Goal: Browse casually

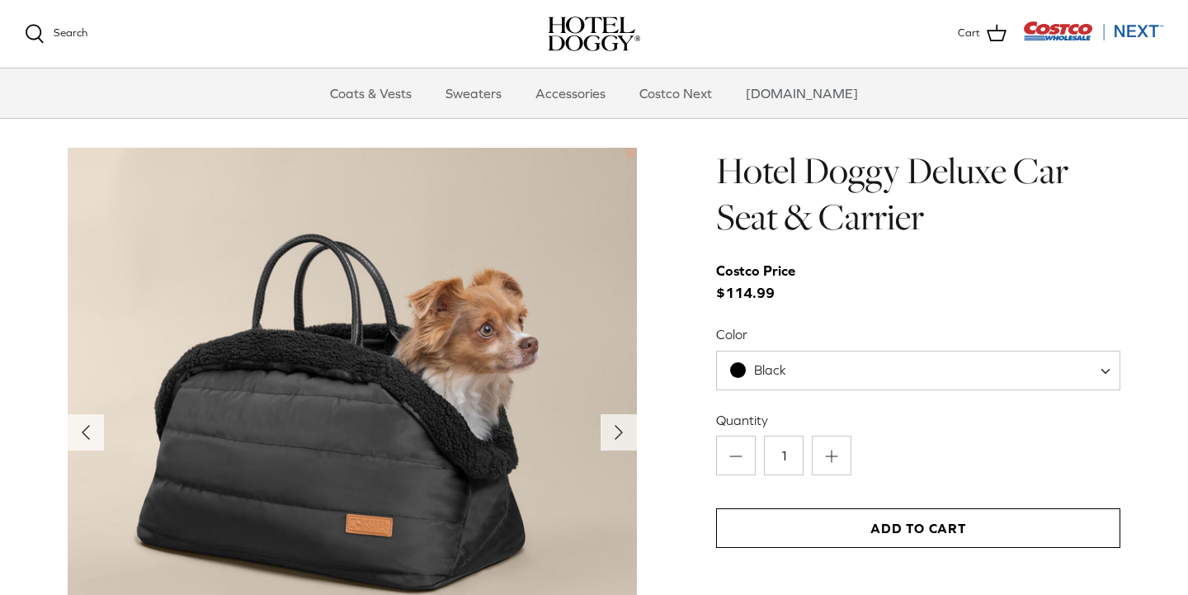
scroll to position [1609, 0]
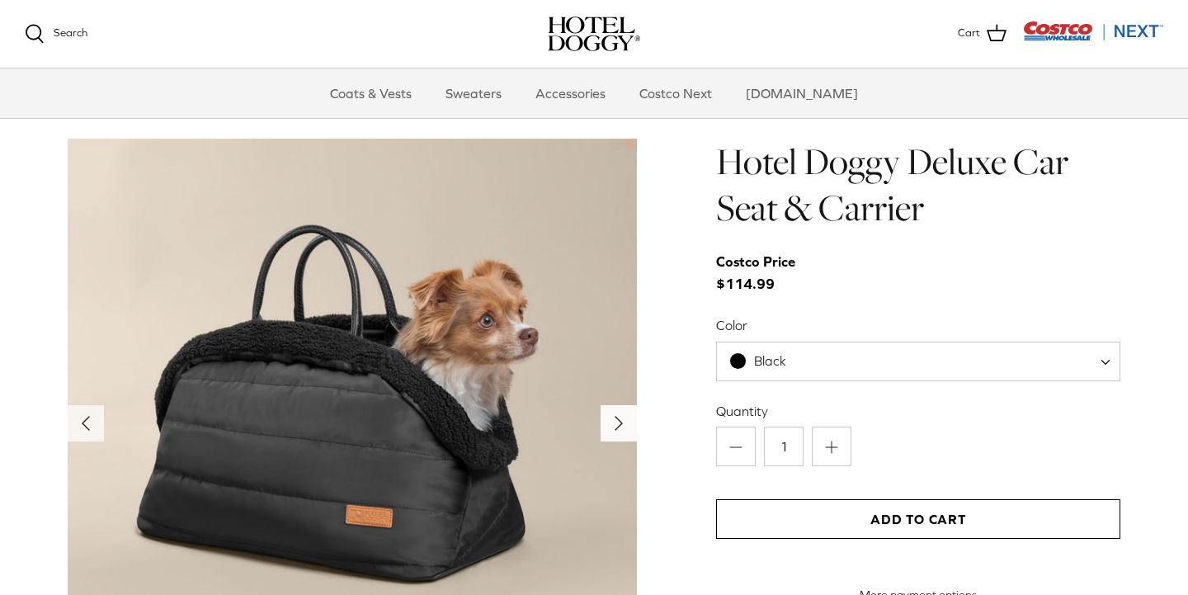
click at [622, 426] on icon "Right" at bounding box center [618, 423] width 26 height 26
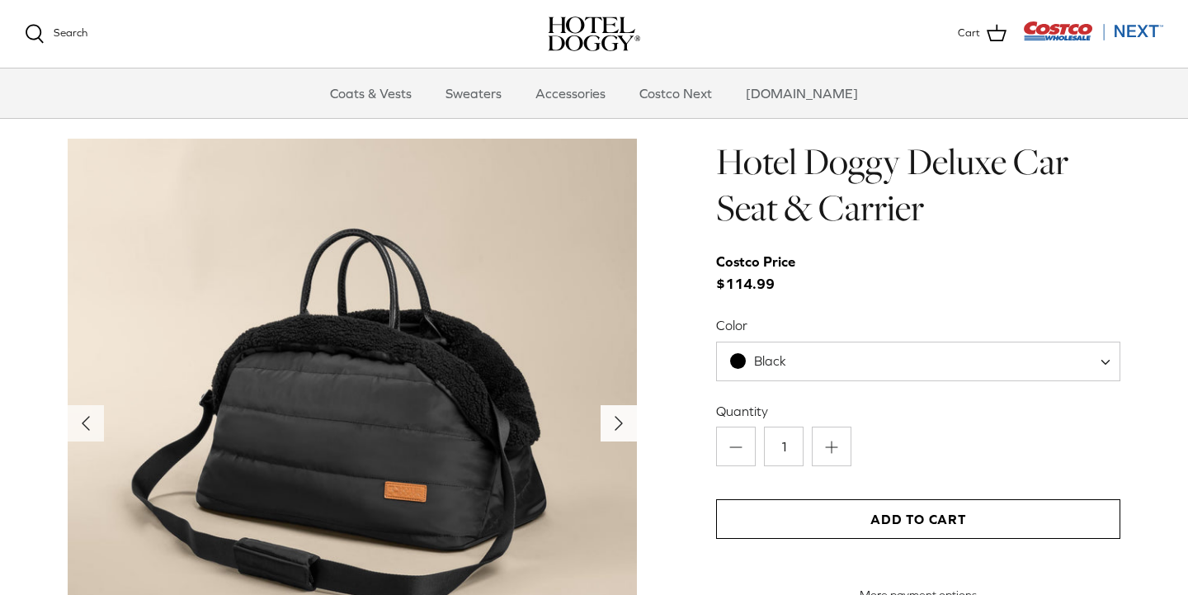
click at [622, 426] on icon "Right" at bounding box center [618, 423] width 26 height 26
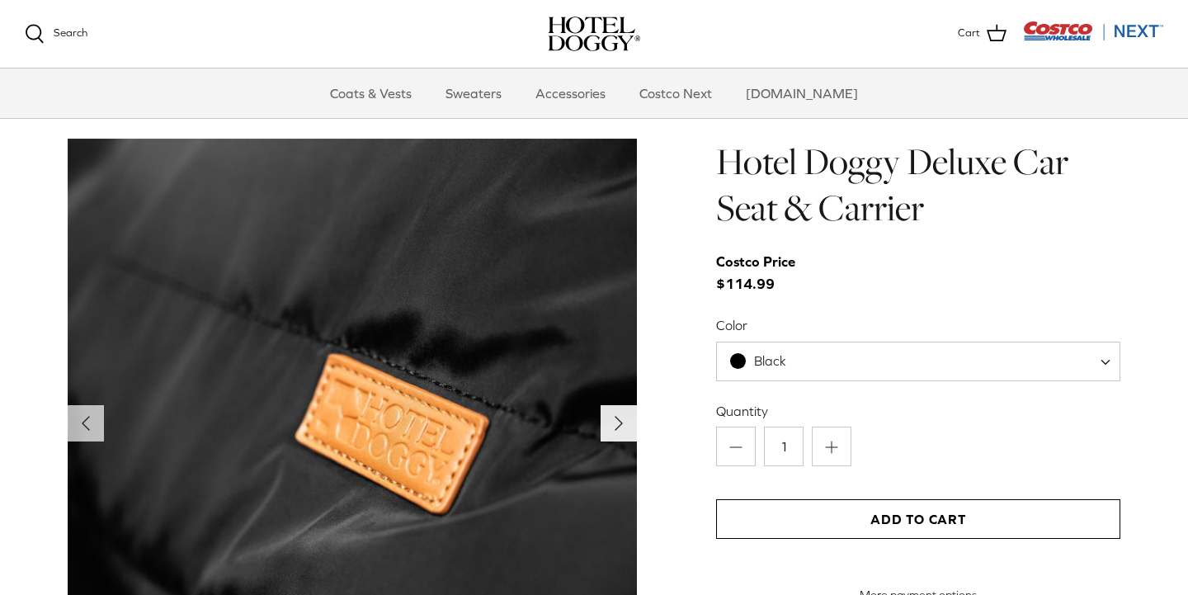
click at [622, 426] on icon "Right" at bounding box center [618, 423] width 26 height 26
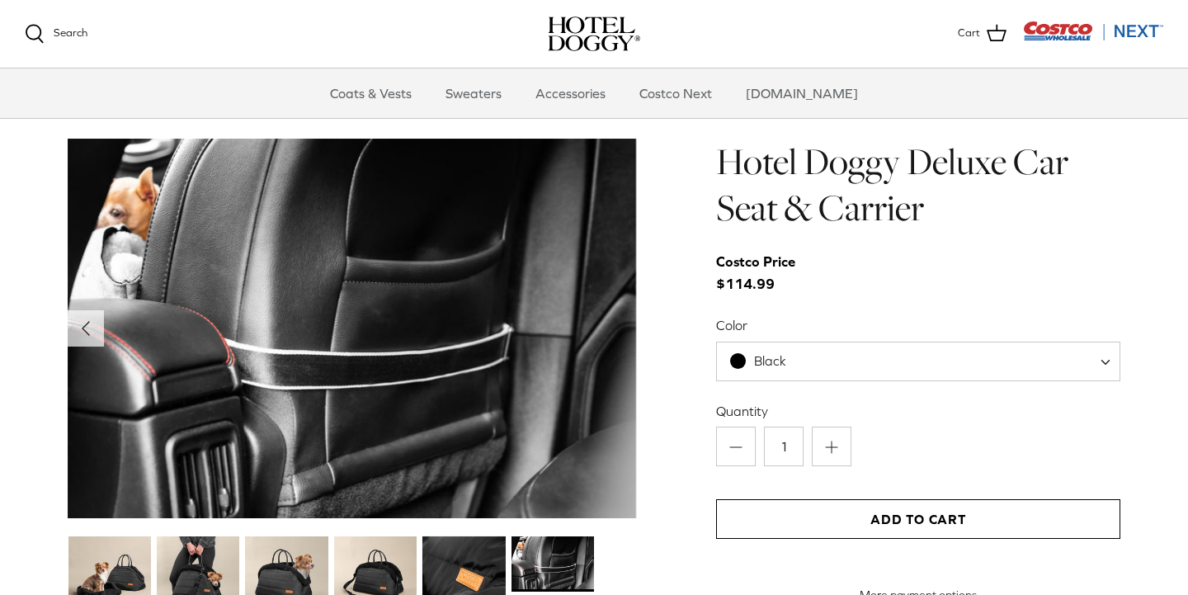
click at [618, 426] on img at bounding box center [352, 329] width 569 height 380
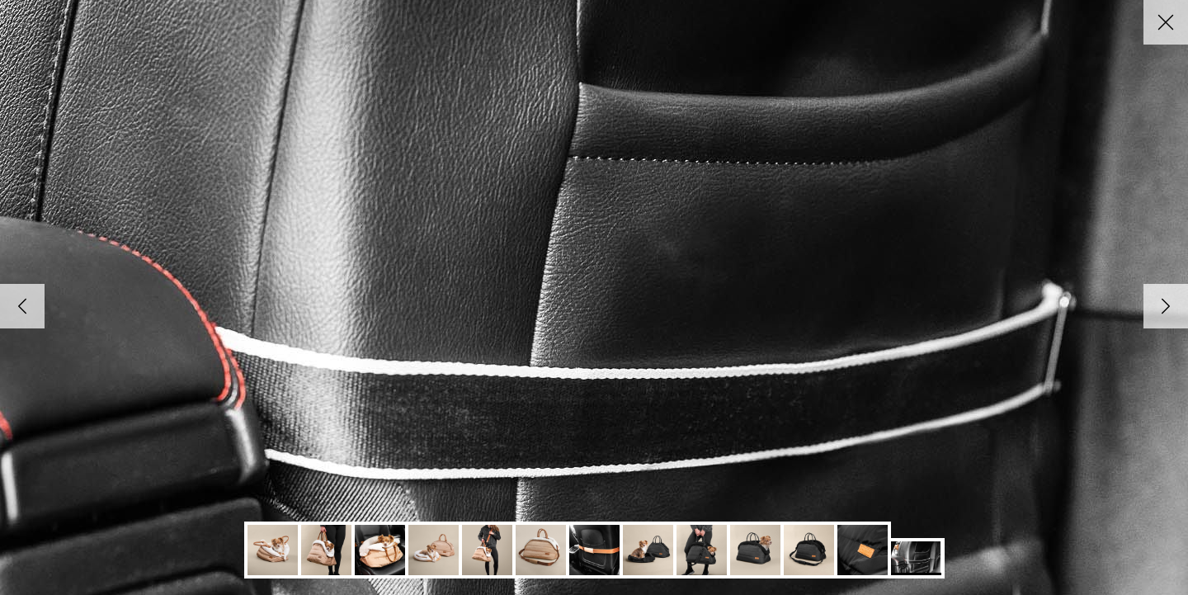
click at [618, 426] on img at bounding box center [593, 297] width 1689 height 1127
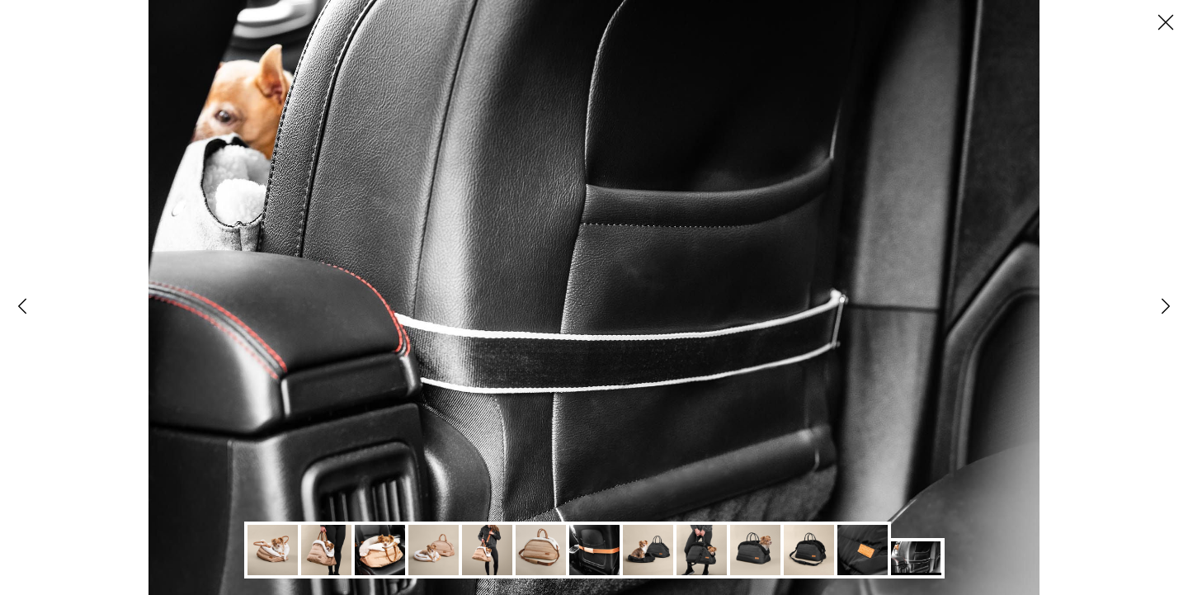
click at [618, 426] on img at bounding box center [593, 297] width 891 height 595
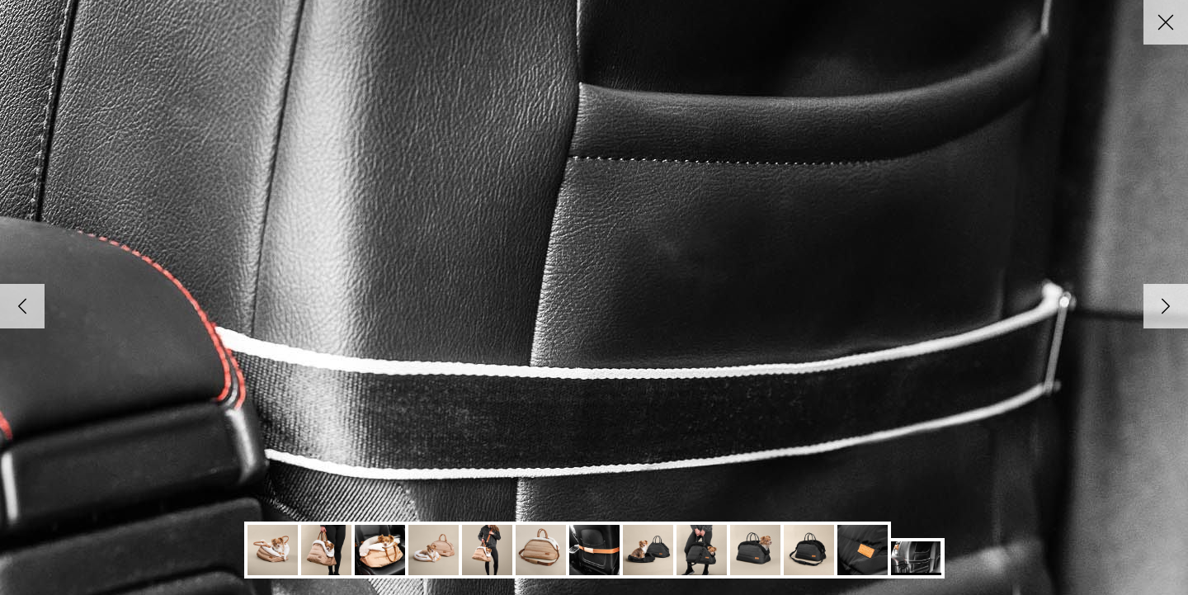
click at [618, 426] on img at bounding box center [593, 297] width 1689 height 1127
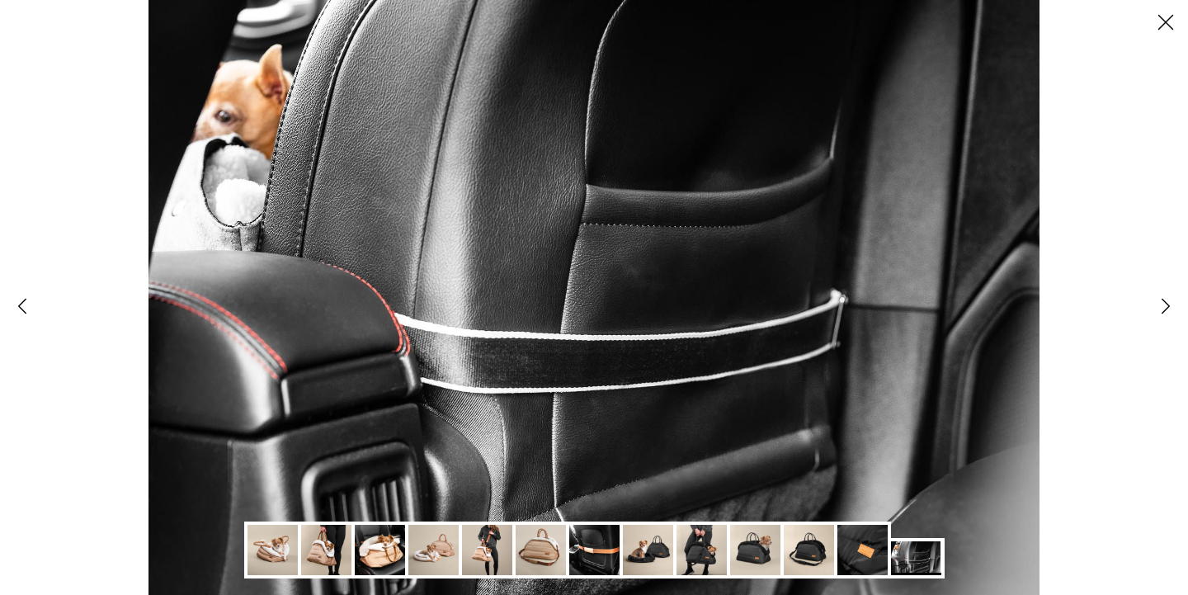
click at [618, 426] on img at bounding box center [593, 297] width 891 height 595
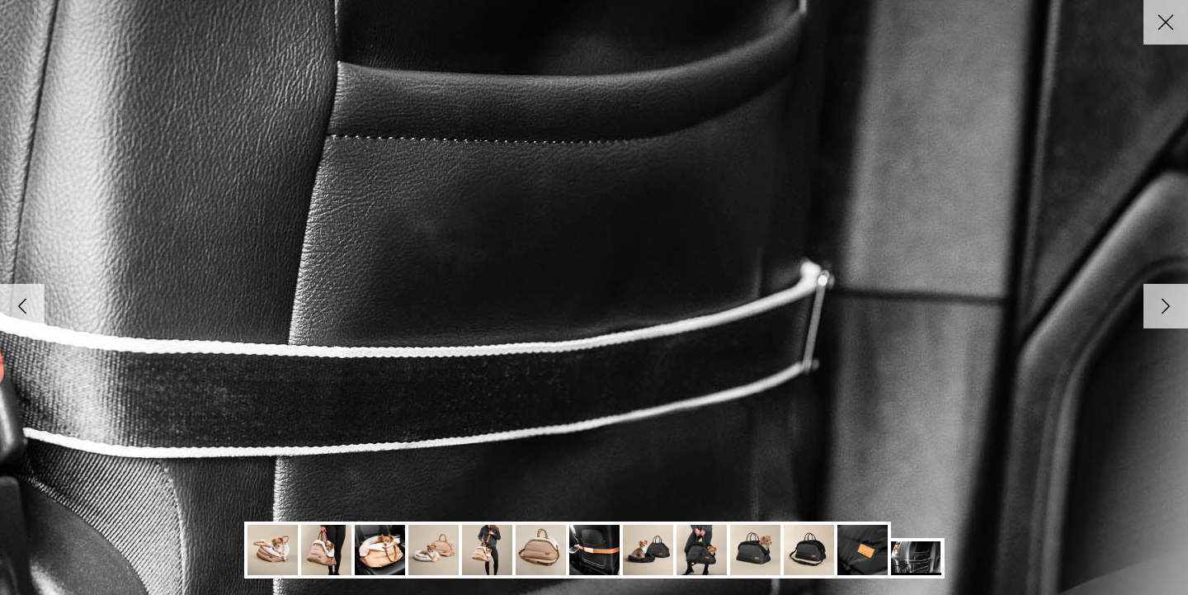
click at [1165, 320] on link "Right" at bounding box center [1165, 306] width 45 height 45
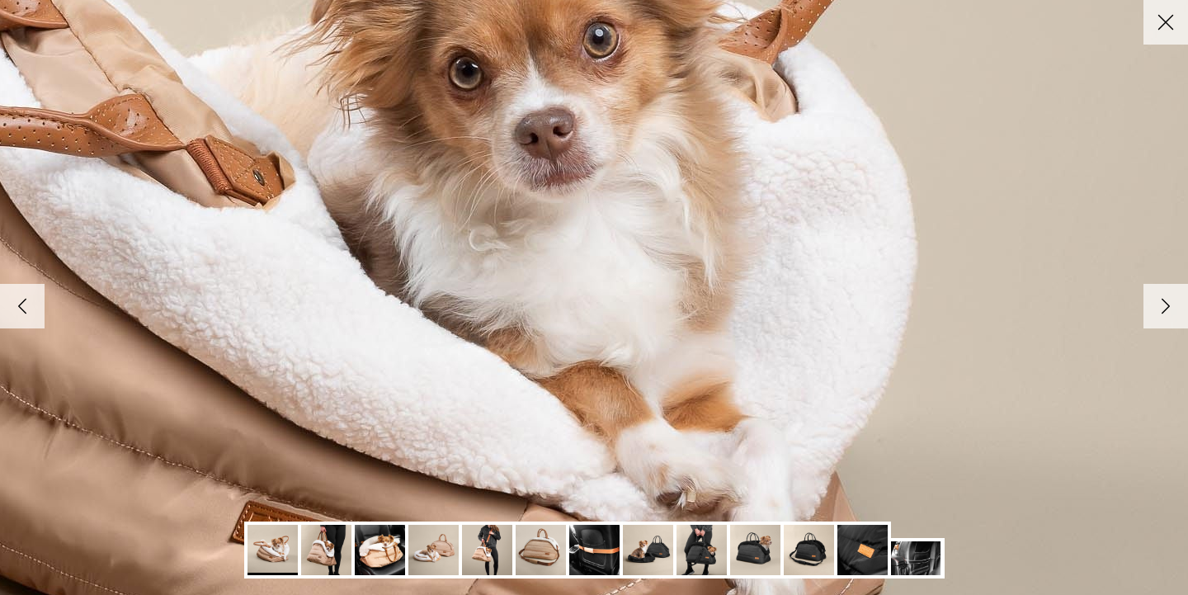
click at [1166, 306] on polyline at bounding box center [1165, 306] width 7 height 14
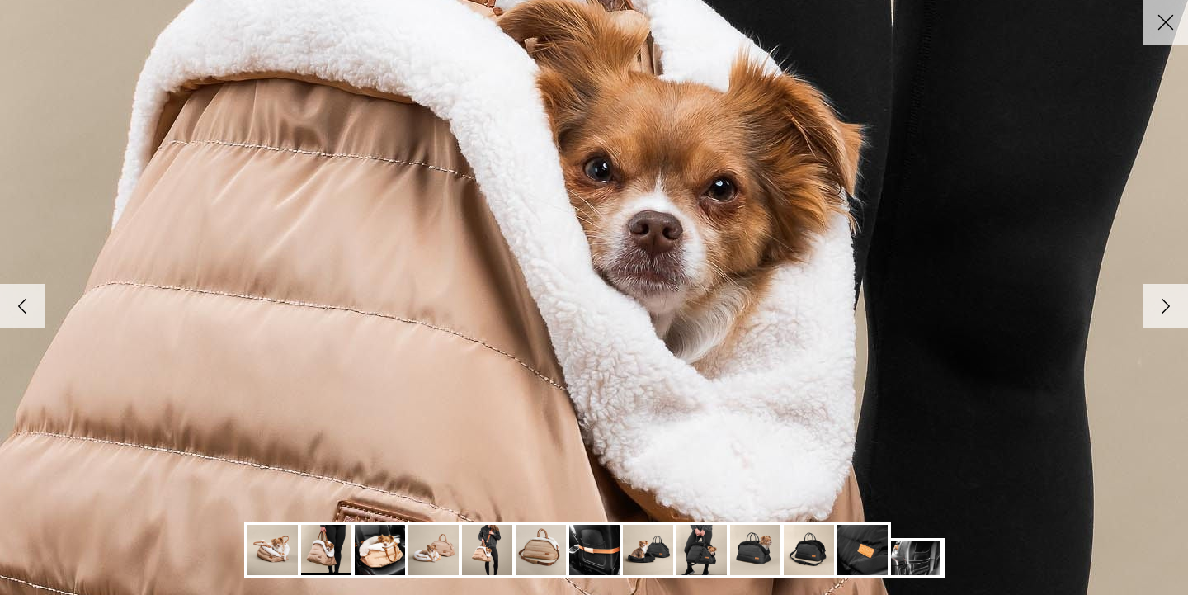
click at [1166, 306] on polyline at bounding box center [1165, 306] width 7 height 14
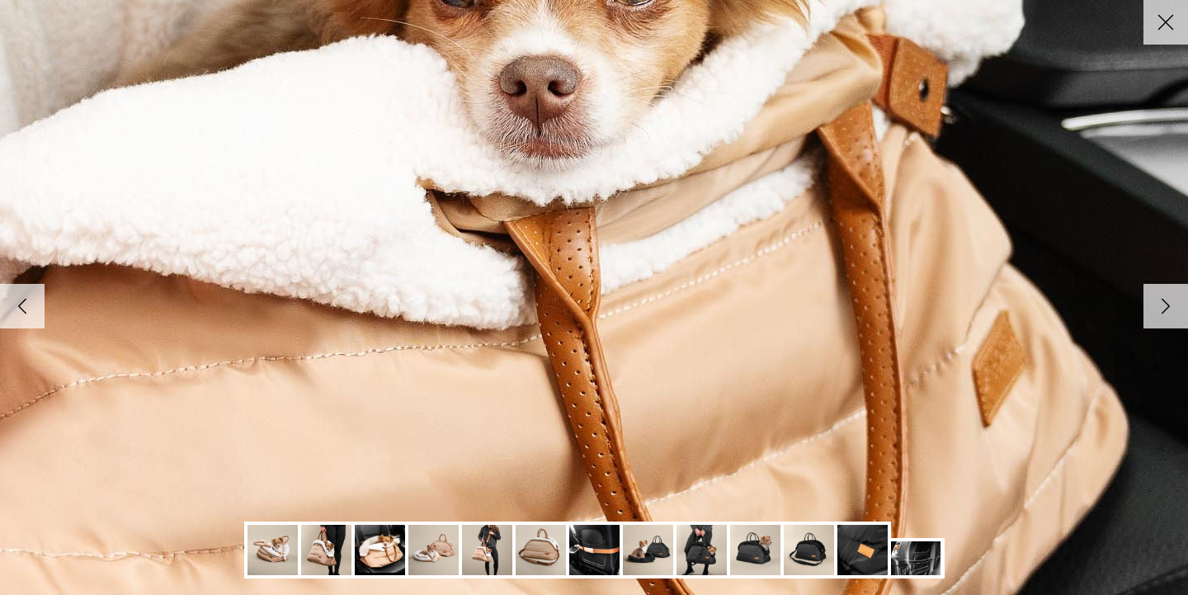
click at [1165, 304] on polyline at bounding box center [1165, 306] width 7 height 14
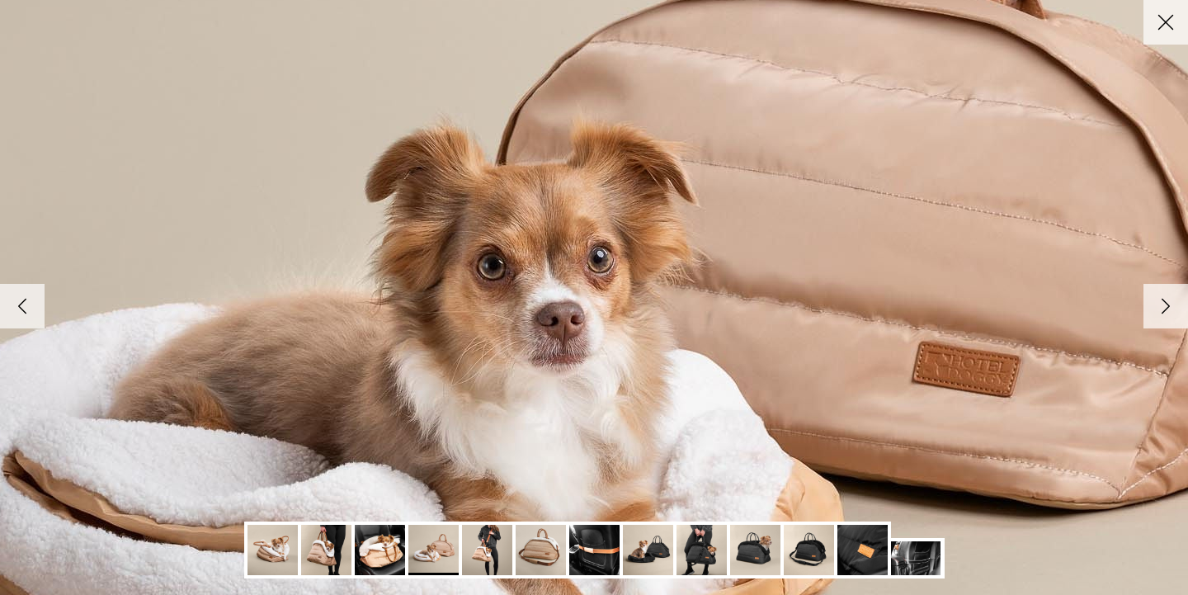
click at [1165, 304] on polyline at bounding box center [1165, 306] width 7 height 14
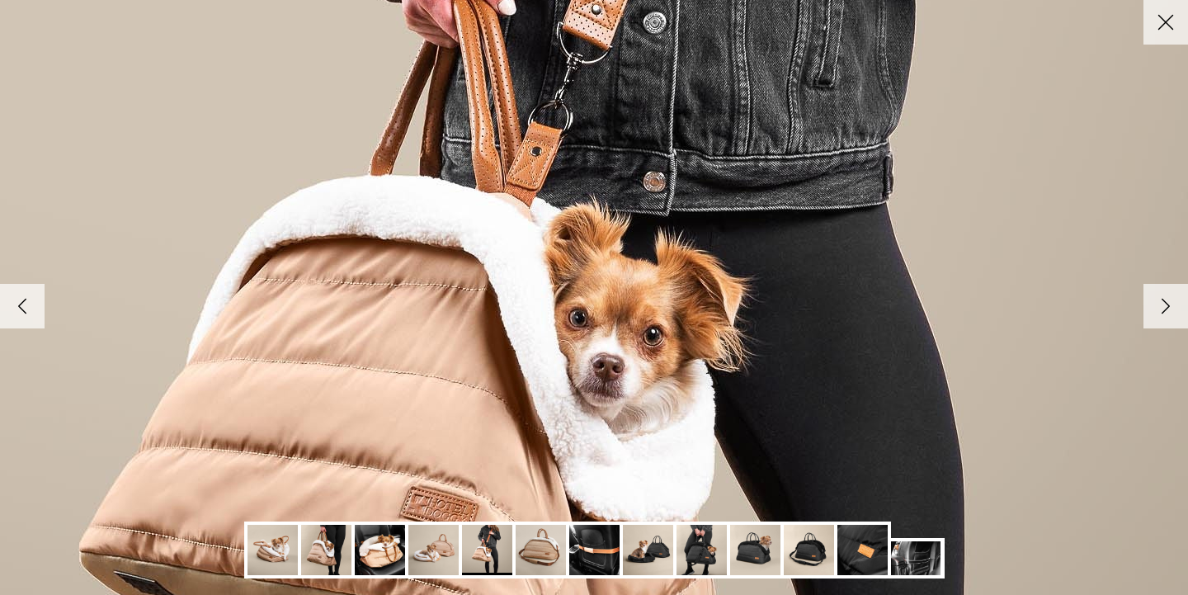
click at [1165, 304] on polyline at bounding box center [1165, 306] width 7 height 14
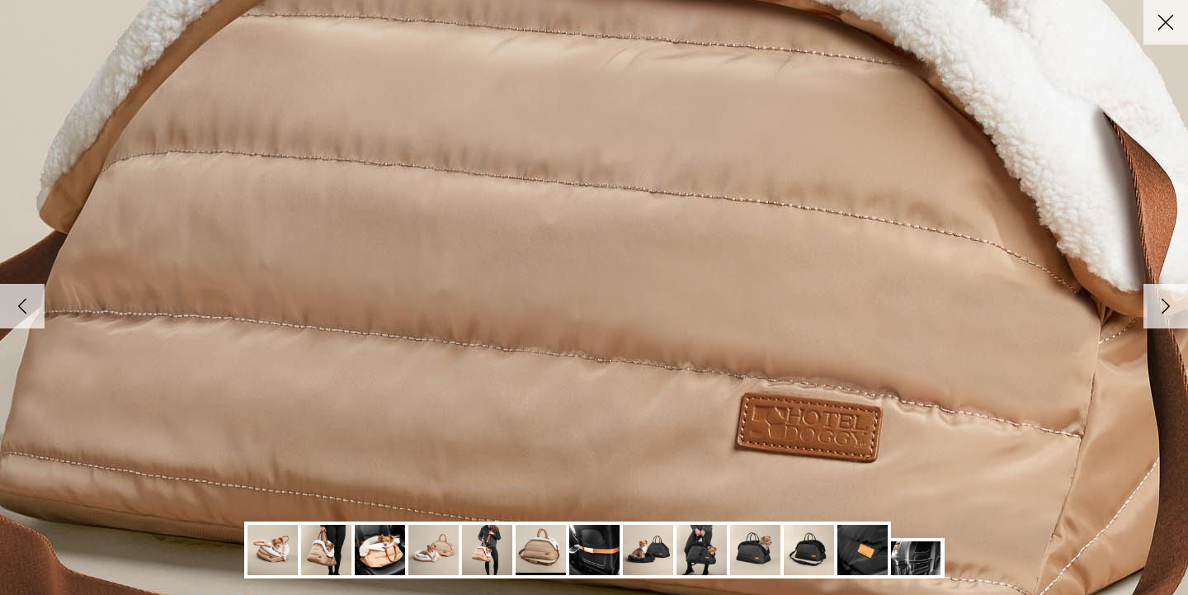
click at [1165, 304] on polyline at bounding box center [1165, 306] width 7 height 14
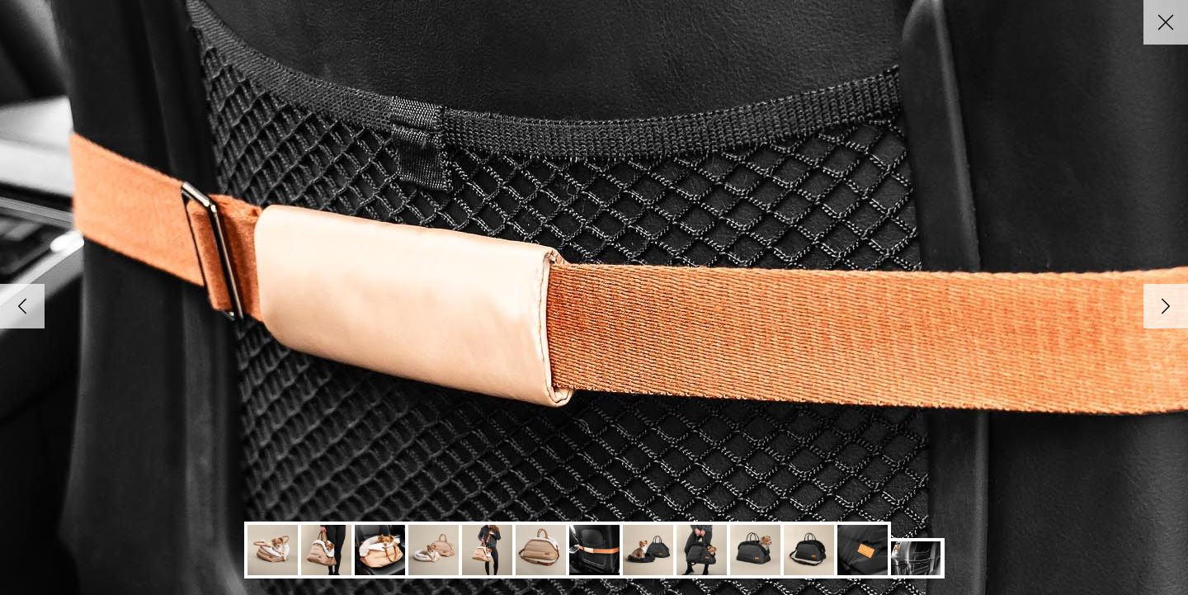
click at [1165, 304] on polyline at bounding box center [1165, 306] width 7 height 14
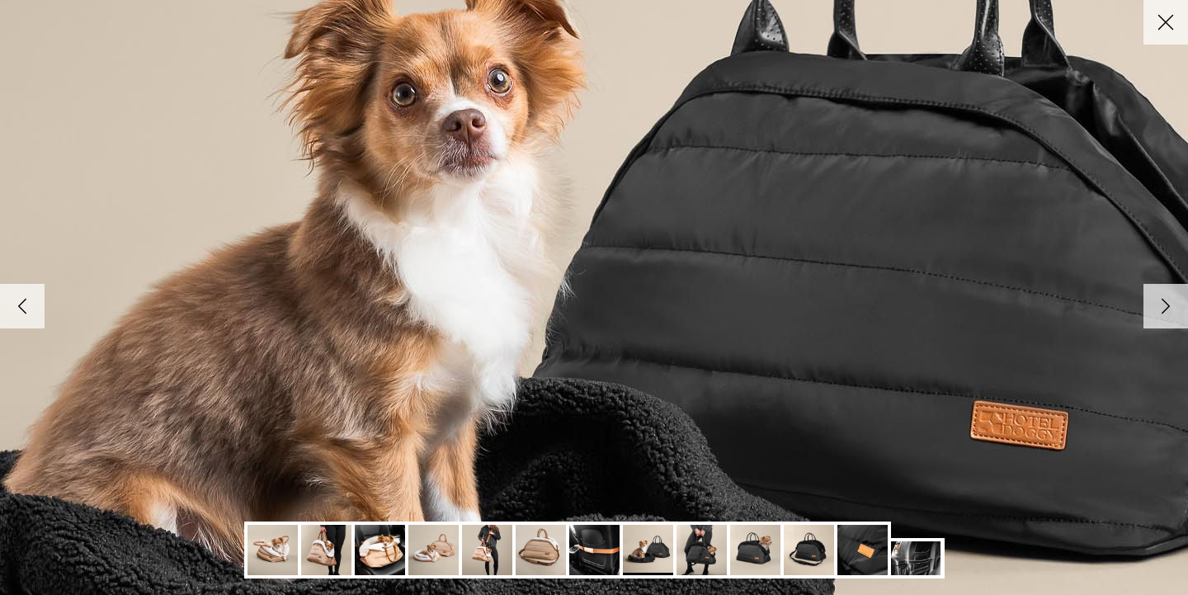
click at [1165, 304] on polyline at bounding box center [1165, 306] width 7 height 14
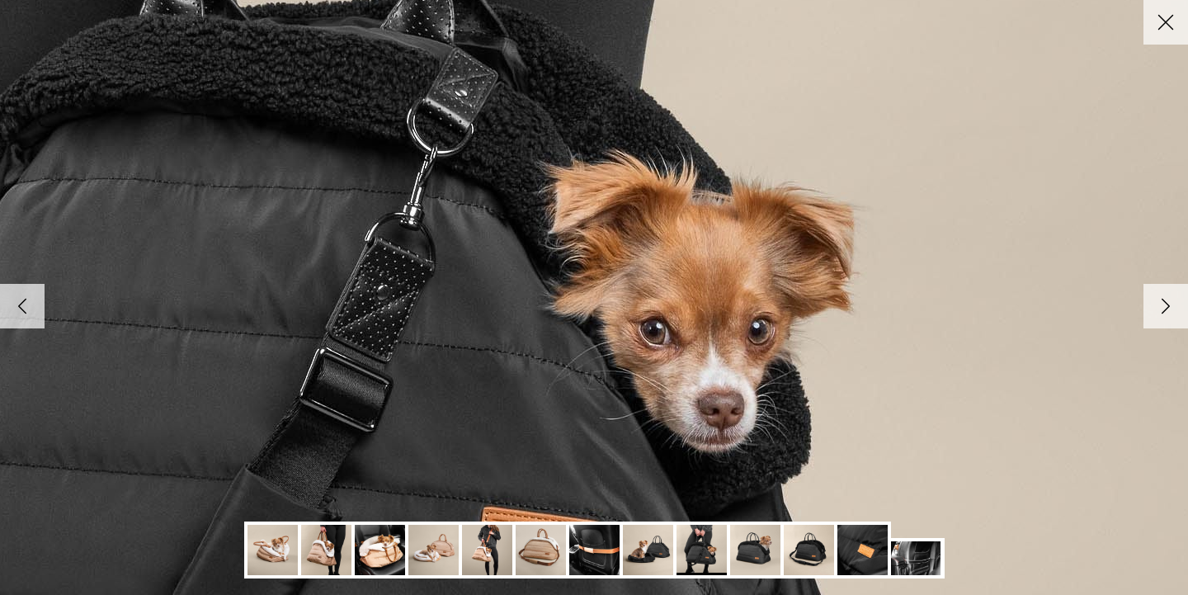
click at [1165, 304] on polyline at bounding box center [1165, 306] width 7 height 14
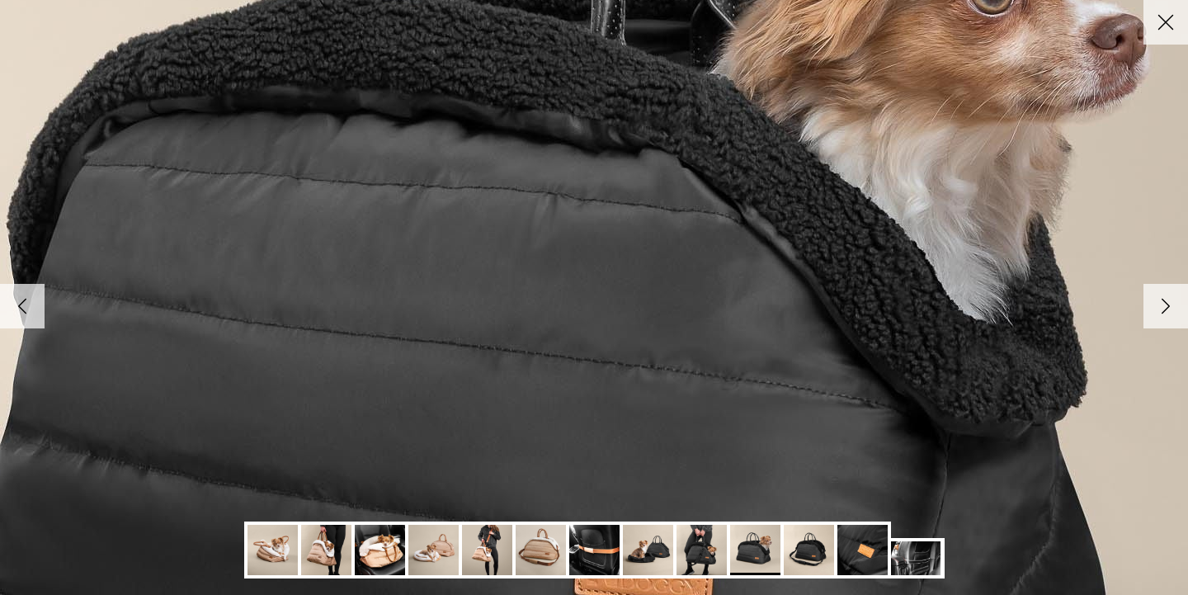
click at [1165, 304] on polyline at bounding box center [1165, 306] width 7 height 14
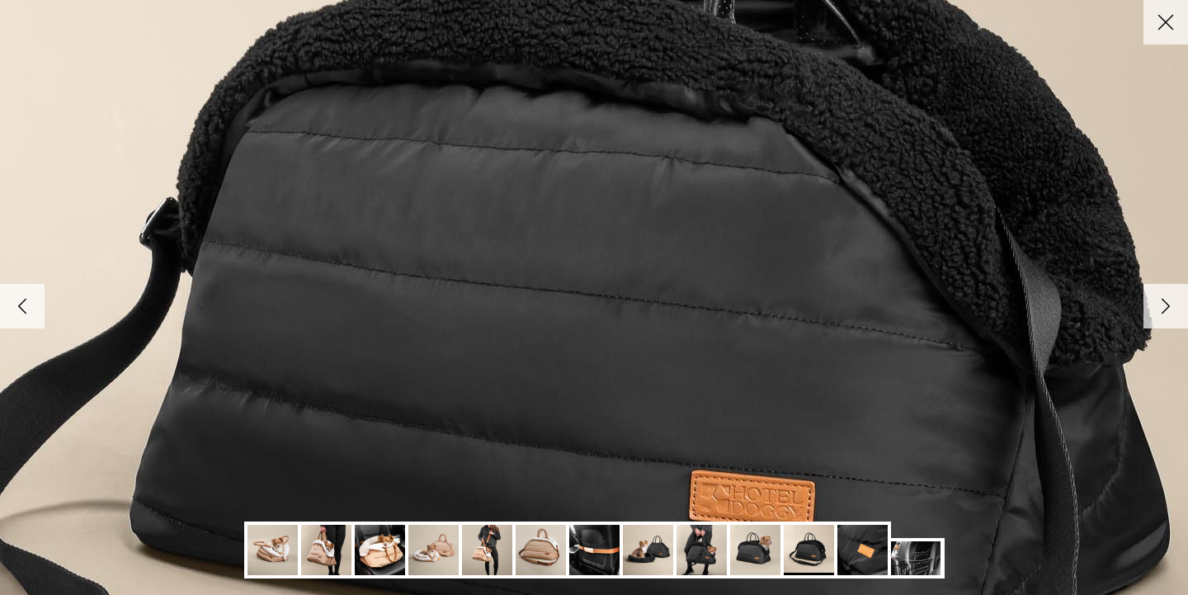
click at [1165, 304] on polyline at bounding box center [1165, 306] width 7 height 14
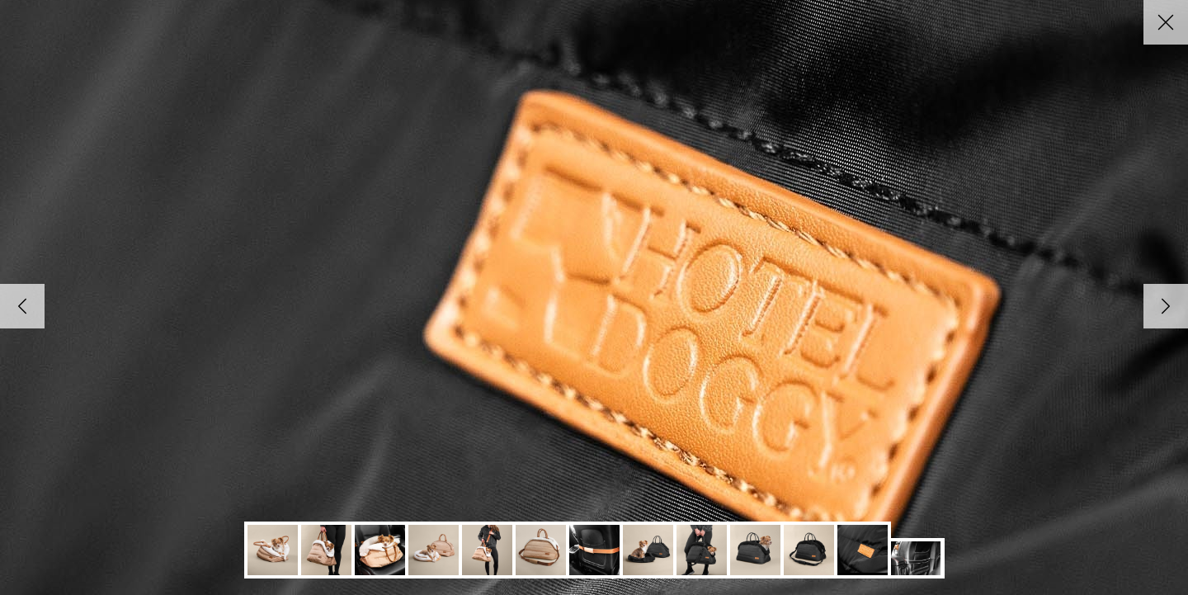
click at [1165, 304] on polyline at bounding box center [1165, 306] width 7 height 14
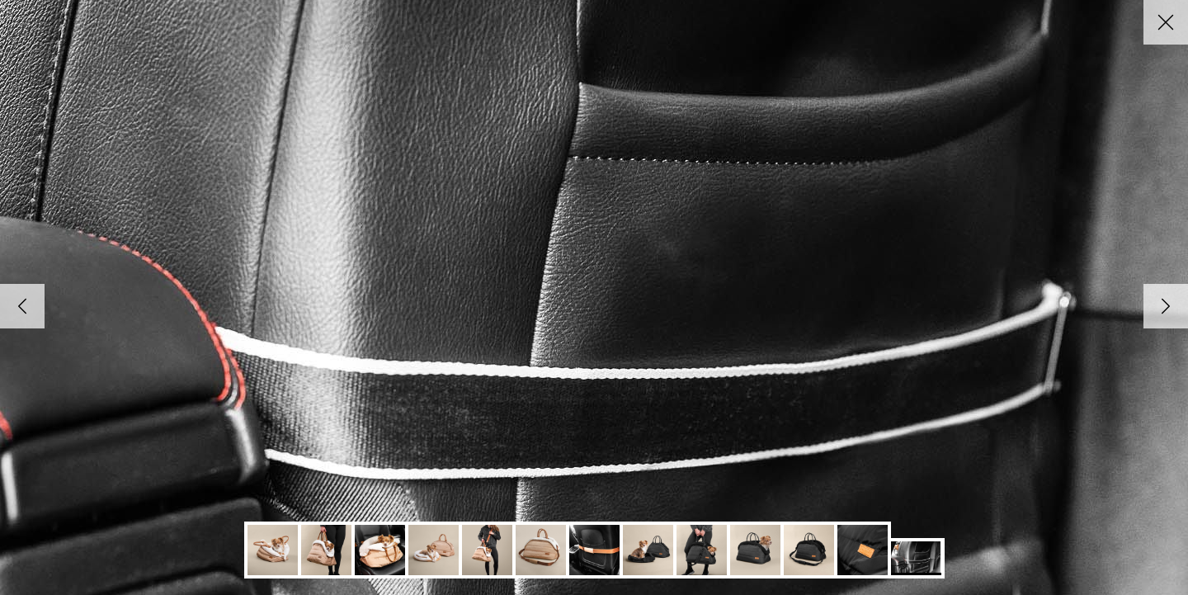
click at [1165, 304] on polyline at bounding box center [1165, 306] width 7 height 14
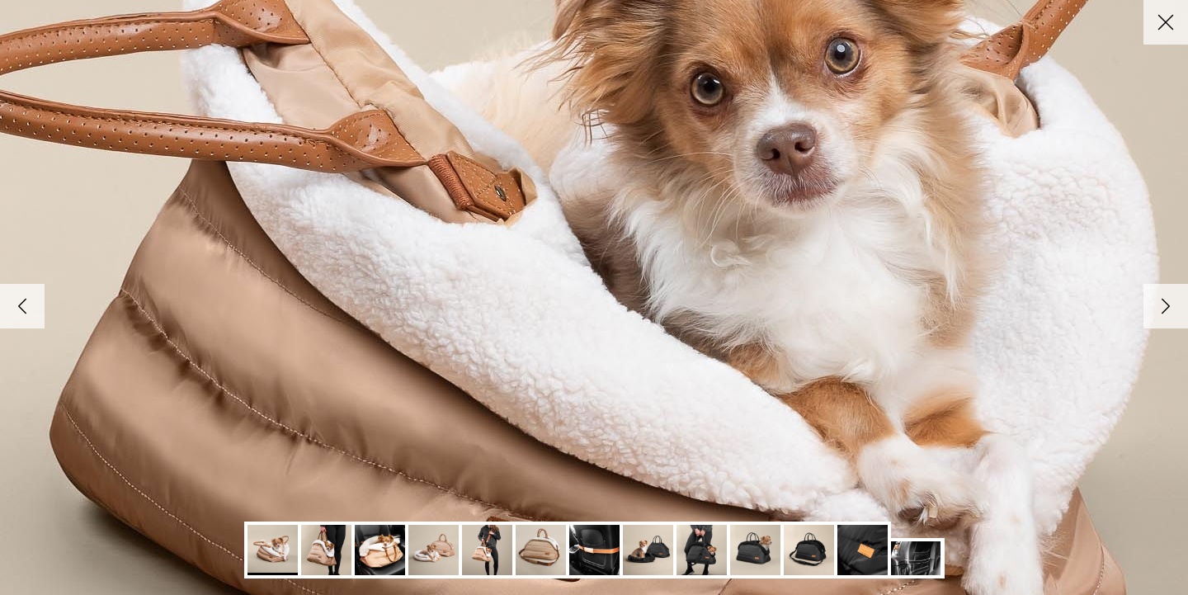
click at [1165, 304] on polyline at bounding box center [1165, 306] width 7 height 14
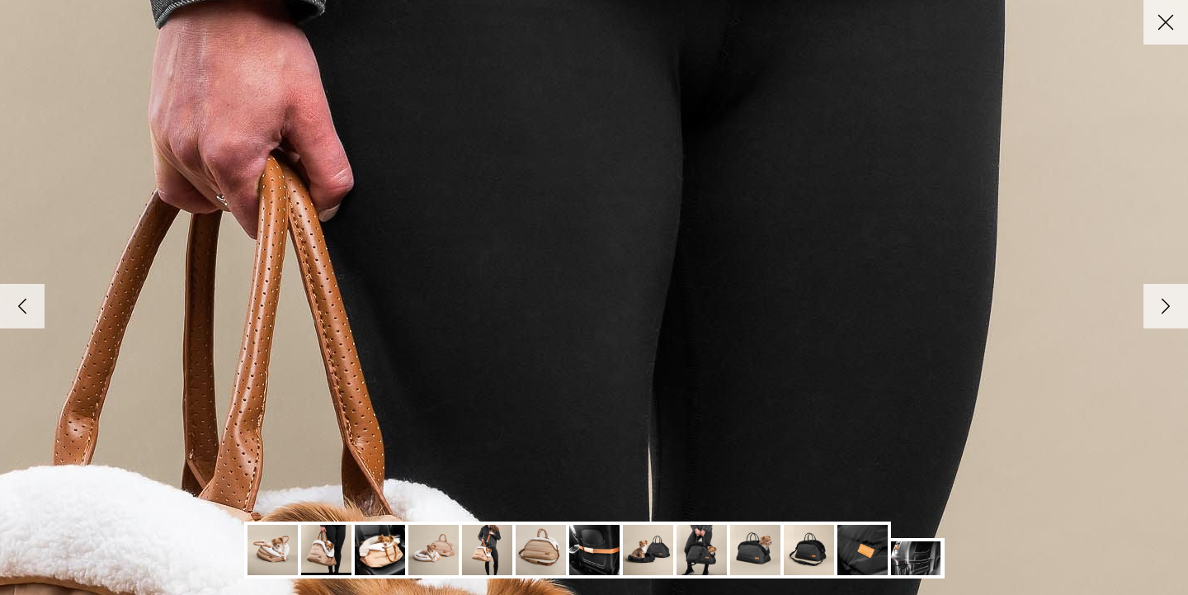
click at [1166, 23] on line at bounding box center [1166, 23] width 14 height 14
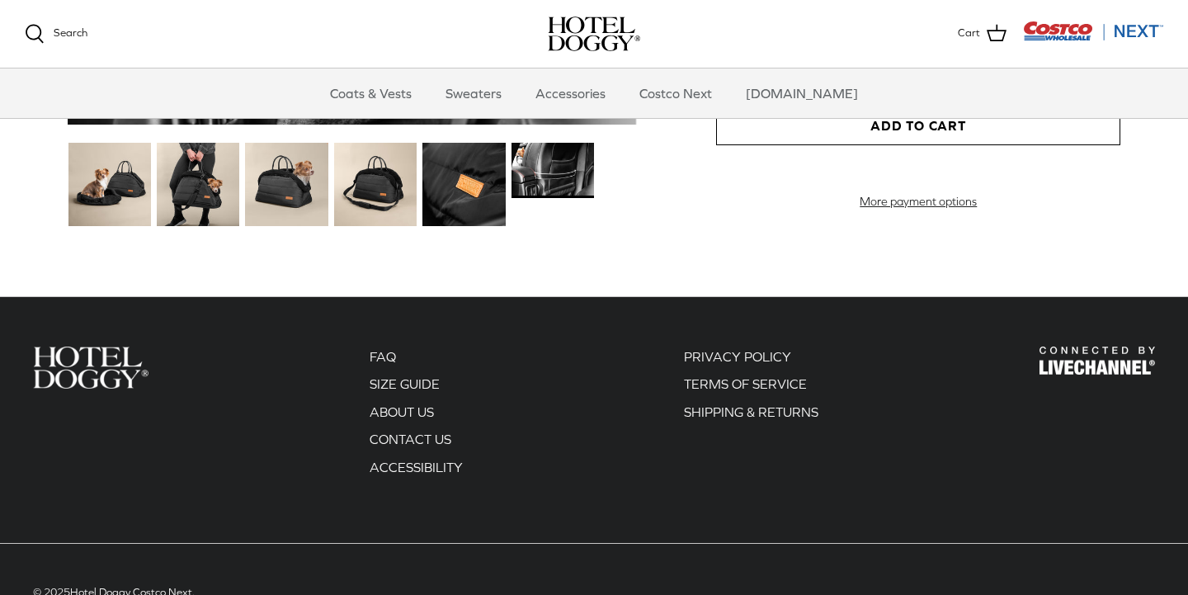
scroll to position [2003, 0]
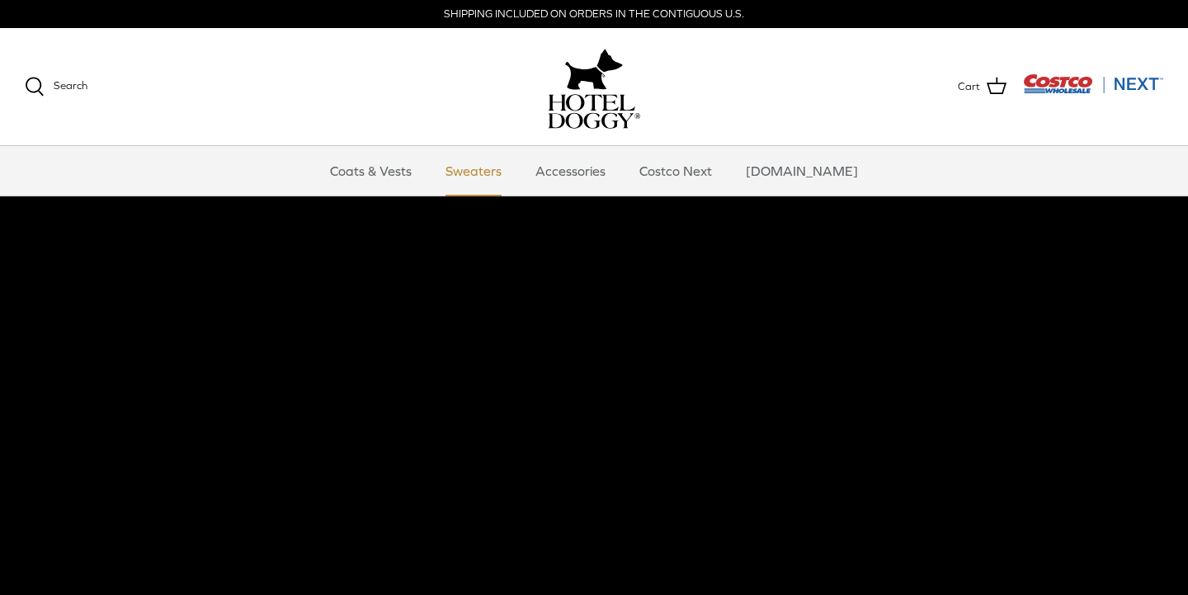
click at [488, 170] on link "Sweaters" at bounding box center [474, 170] width 86 height 49
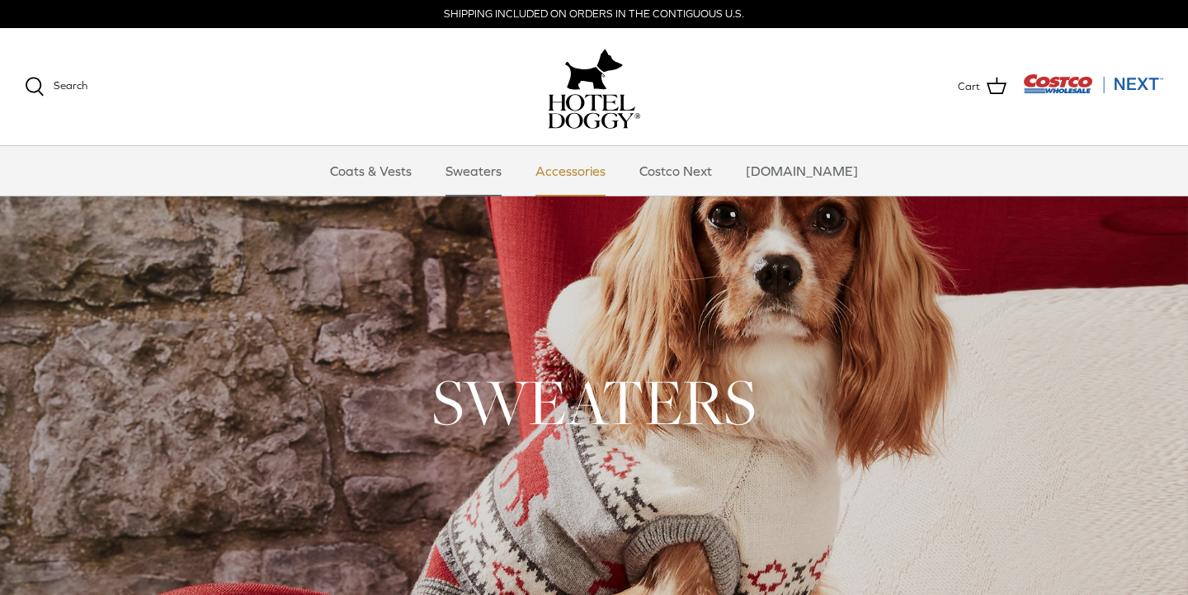
click at [580, 176] on link "Accessories" at bounding box center [570, 170] width 100 height 49
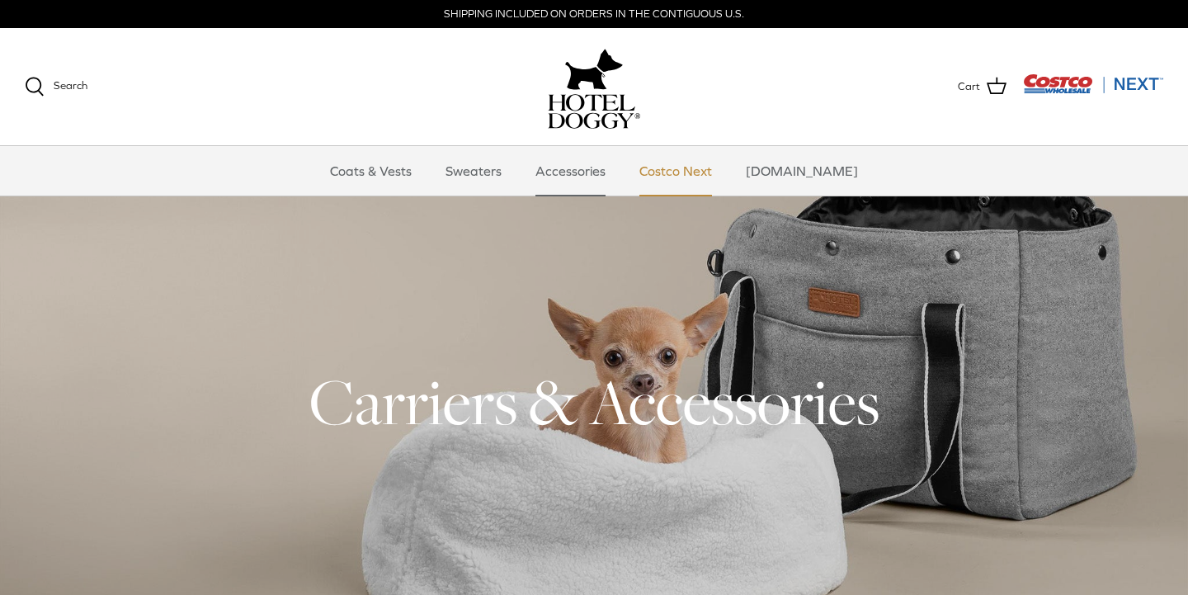
click at [699, 175] on link "Costco Next" at bounding box center [675, 170] width 102 height 49
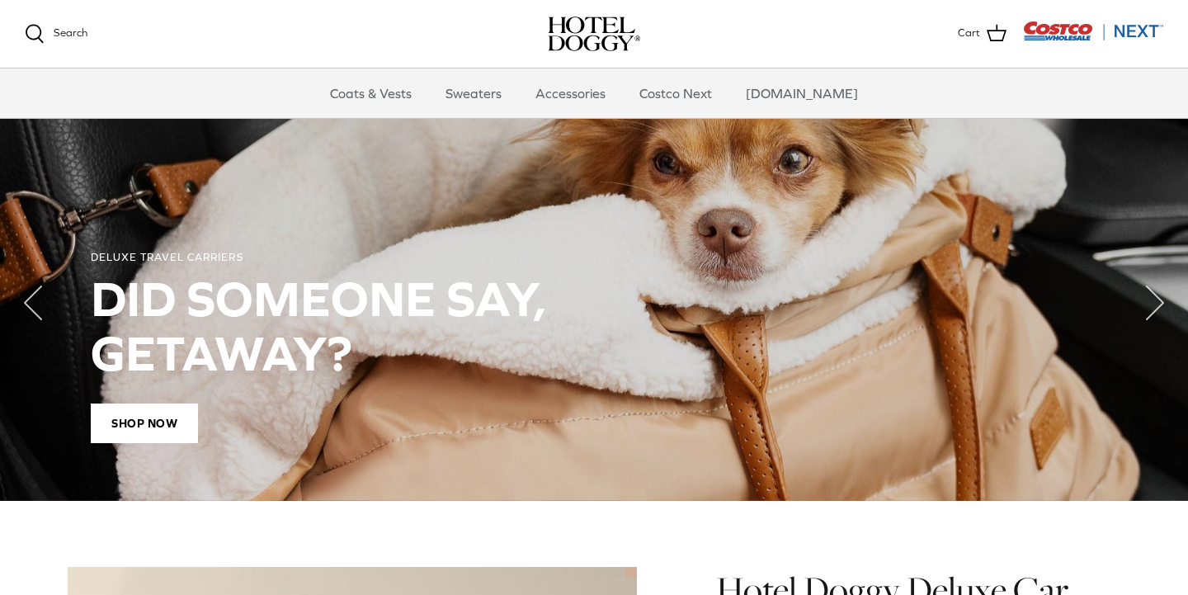
scroll to position [1184, 0]
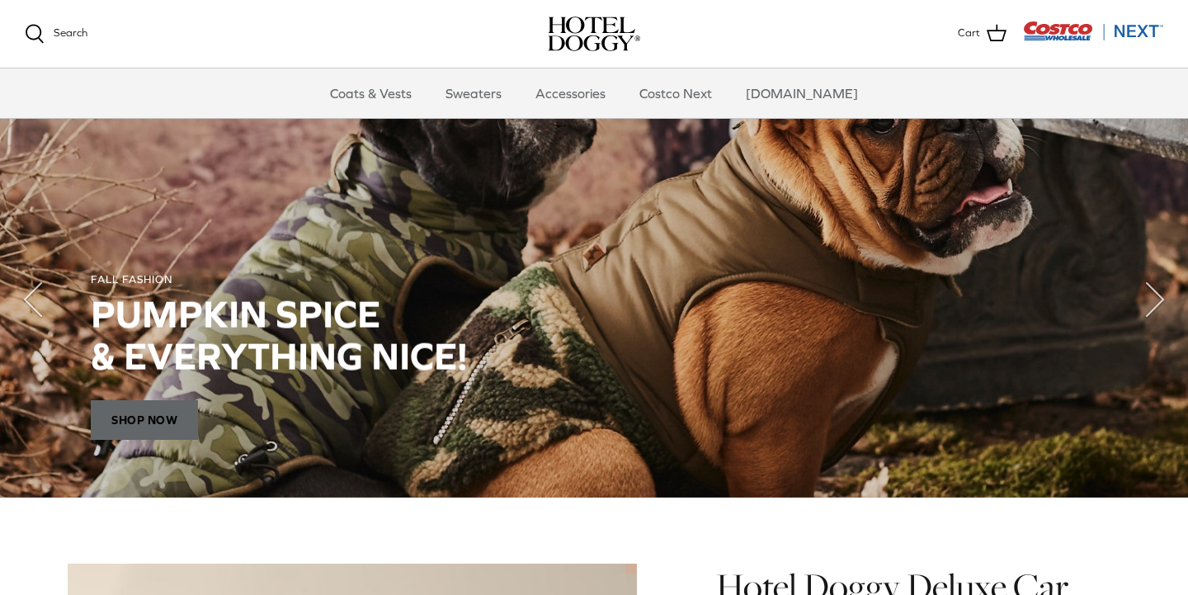
click at [139, 415] on span "SHOP NOW" at bounding box center [144, 420] width 107 height 40
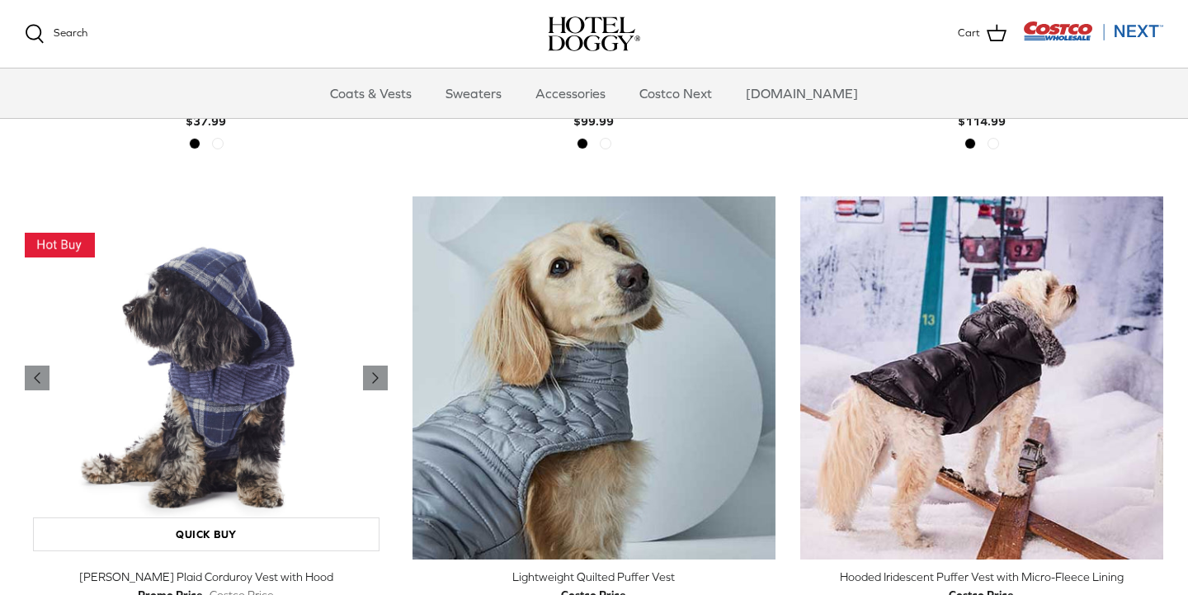
scroll to position [2279, 0]
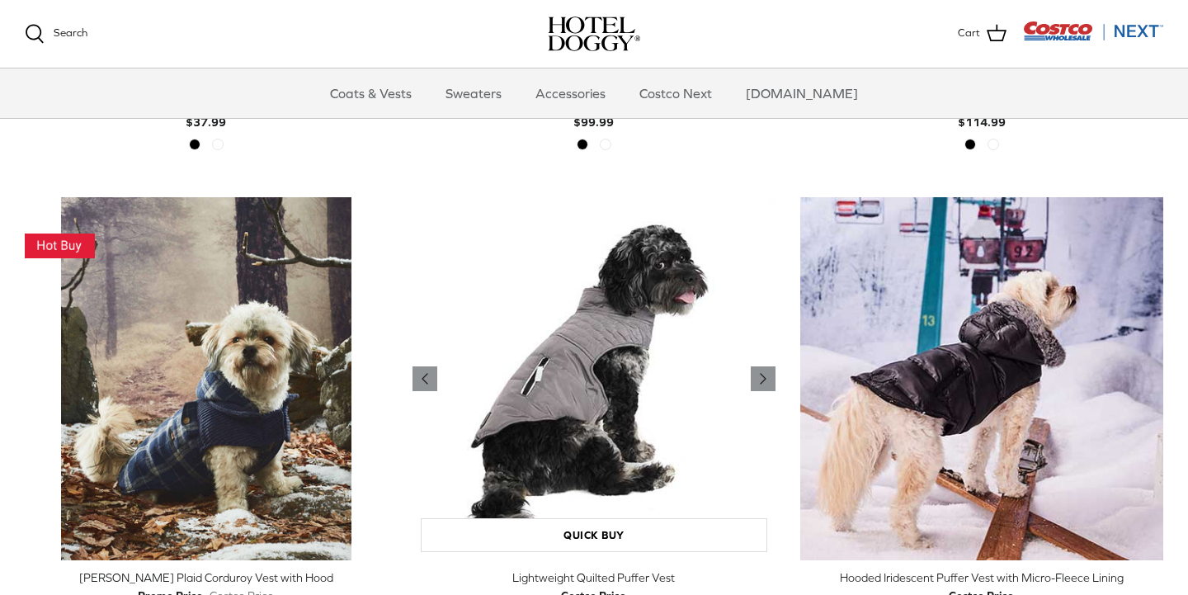
click at [542, 418] on img "Lightweight Quilted Puffer Vest" at bounding box center [593, 378] width 363 height 363
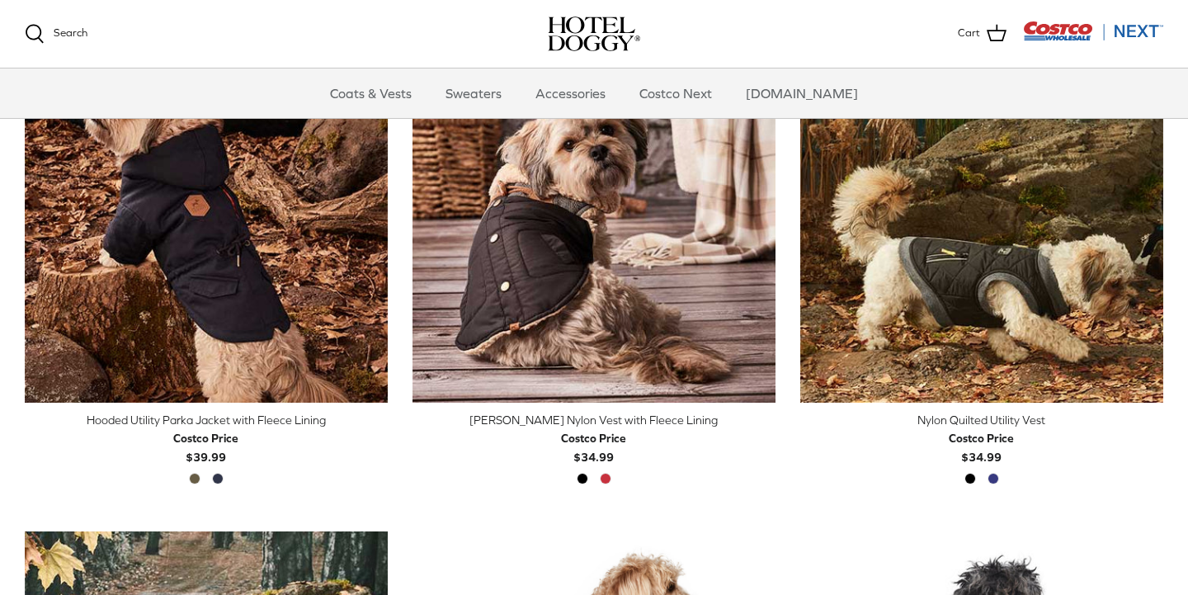
scroll to position [959, 0]
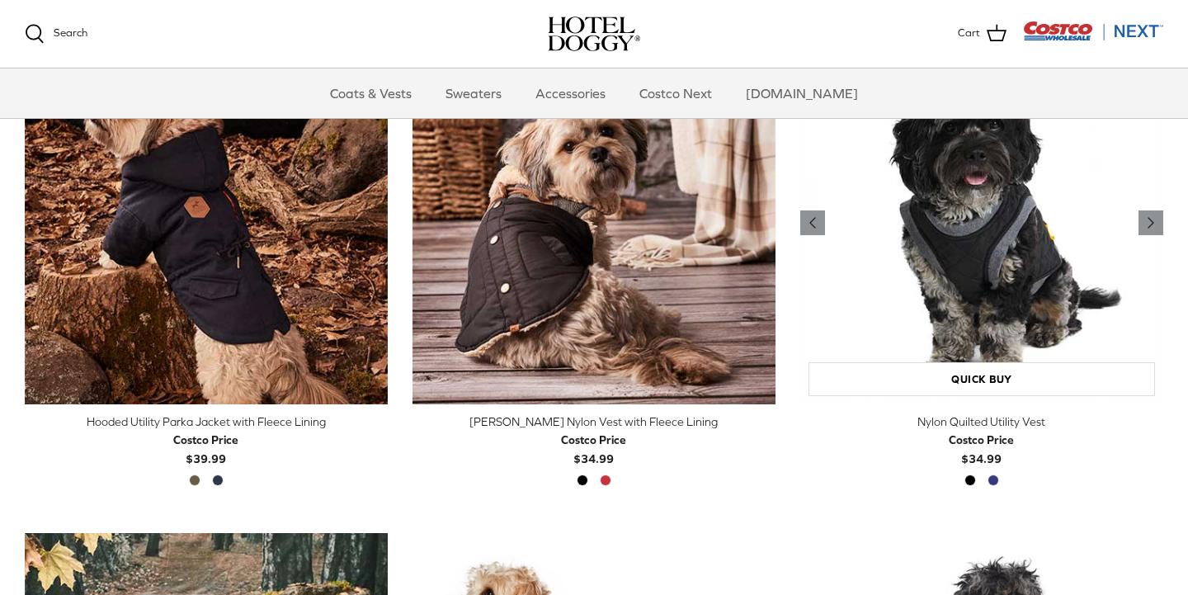
click at [967, 329] on img "Nylon Quilted Utility Vest" at bounding box center [981, 222] width 363 height 363
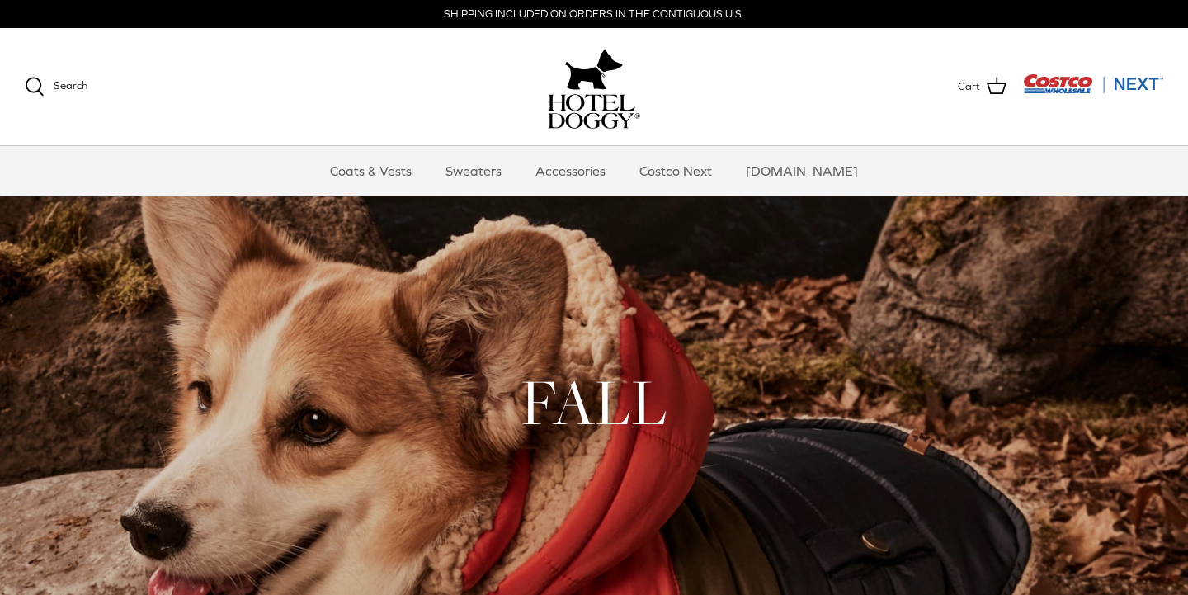
scroll to position [0, 0]
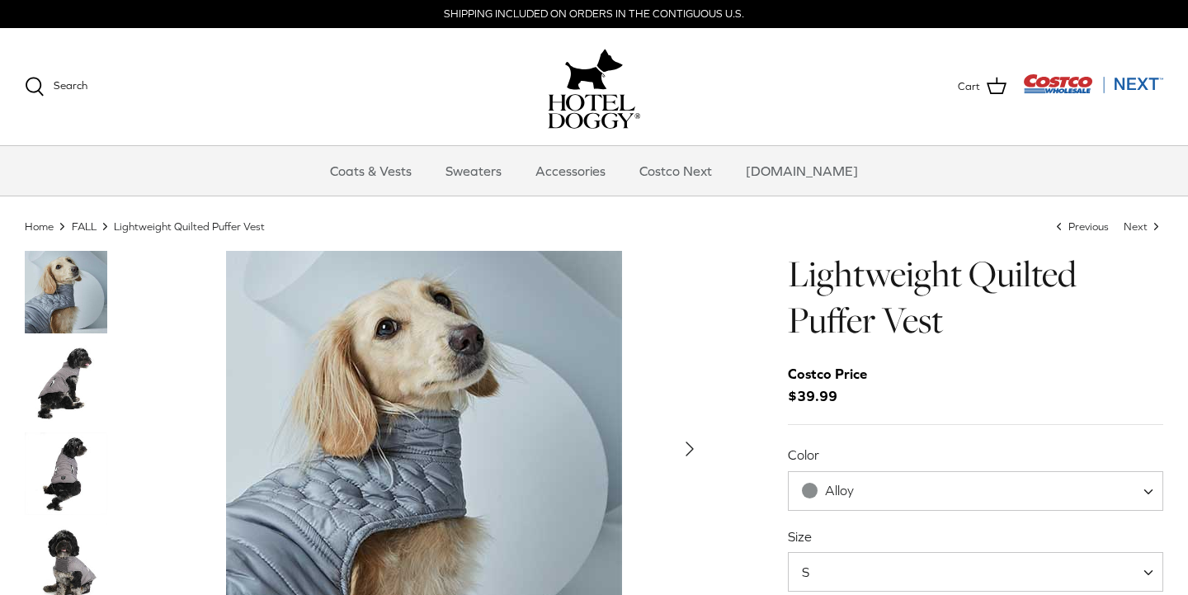
click at [64, 398] on img "Thumbnail Link" at bounding box center [66, 382] width 82 height 82
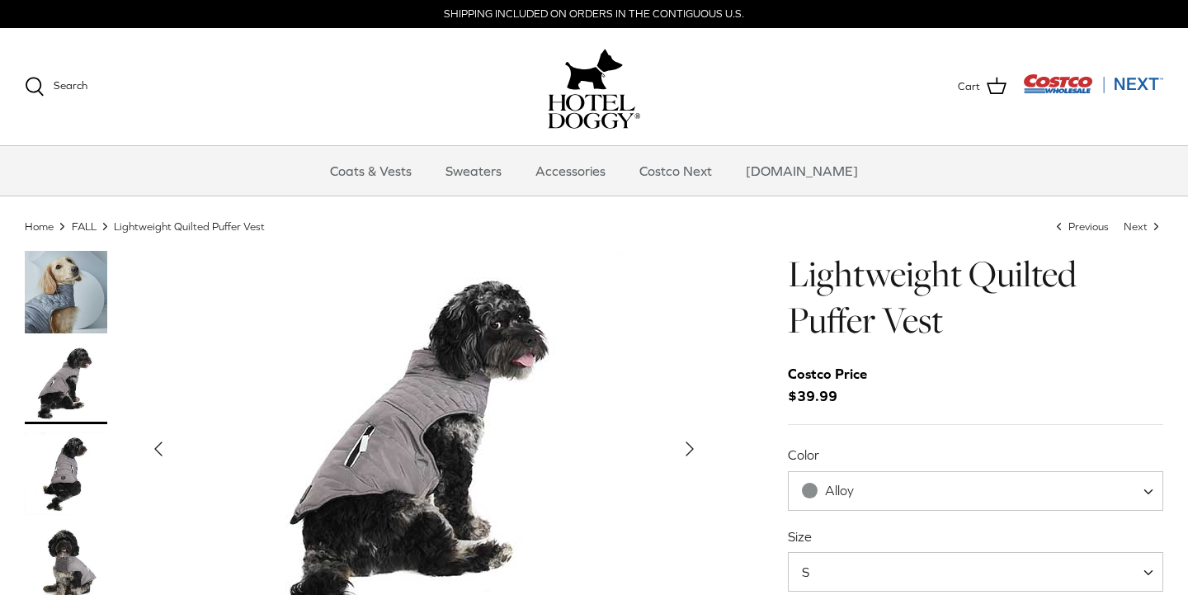
click at [64, 468] on img "Thumbnail Link" at bounding box center [66, 473] width 82 height 82
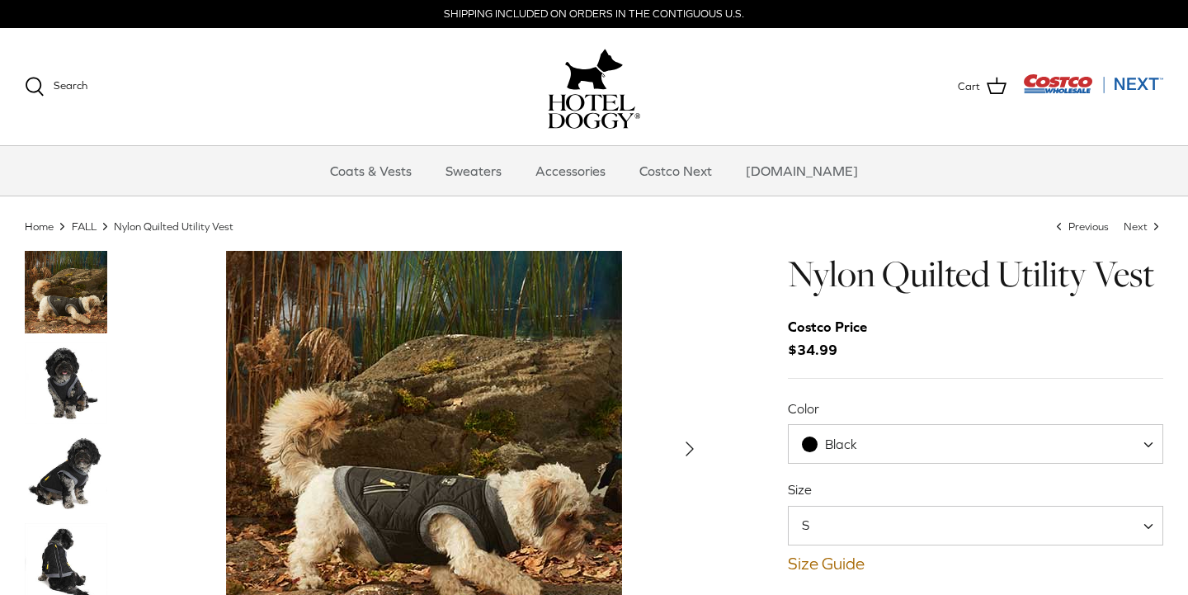
click at [68, 380] on img "Thumbnail Link" at bounding box center [66, 382] width 82 height 82
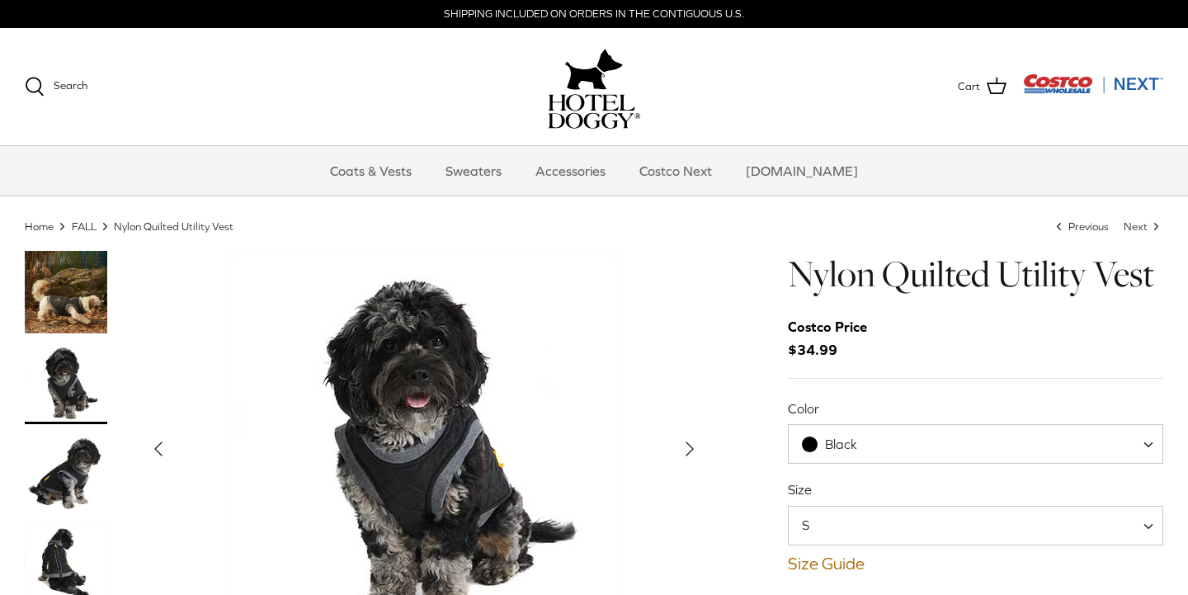
click at [68, 471] on img "Thumbnail Link" at bounding box center [66, 473] width 82 height 82
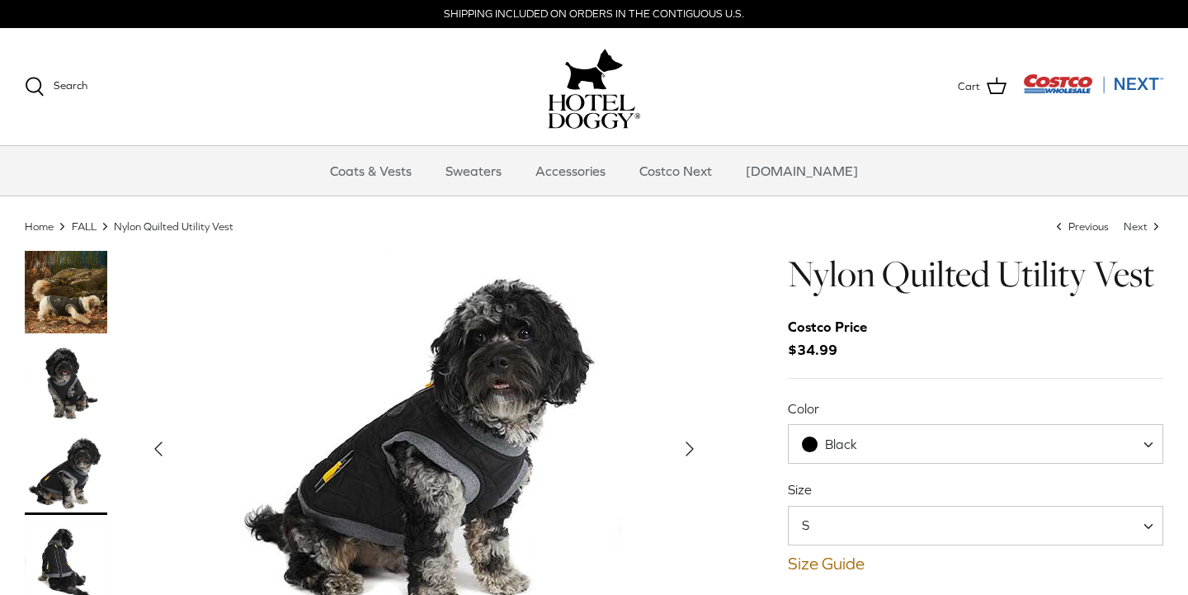
click at [48, 553] on img "Thumbnail Link" at bounding box center [66, 564] width 82 height 82
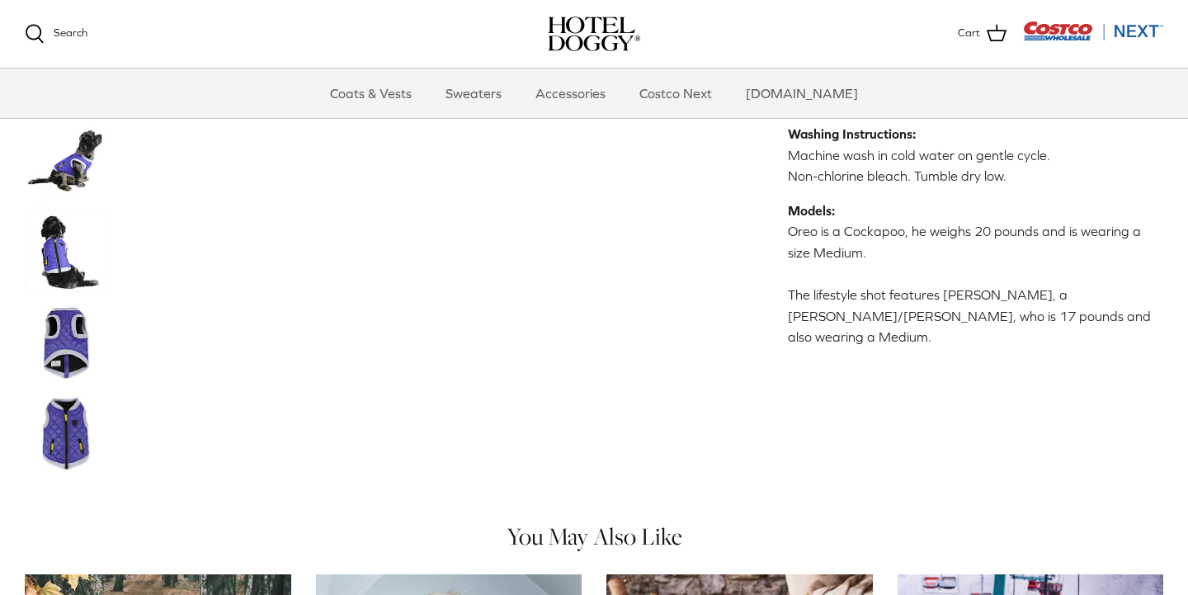
scroll to position [689, 0]
